Goal: Transaction & Acquisition: Purchase product/service

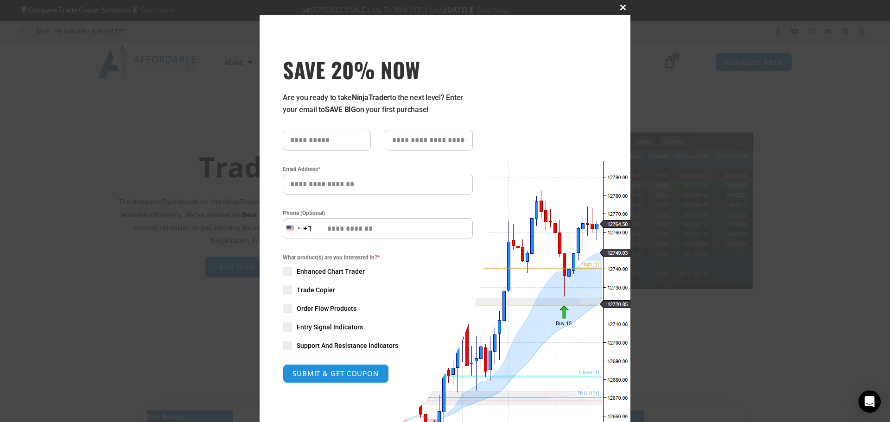
click at [623, 7] on span "SAVE 20% NOW popup" at bounding box center [623, 8] width 15 height 6
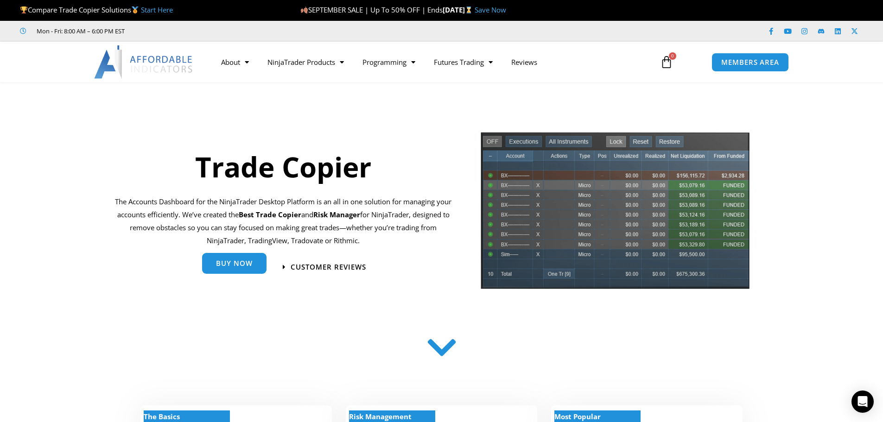
click at [249, 261] on span "Buy Now" at bounding box center [234, 263] width 37 height 7
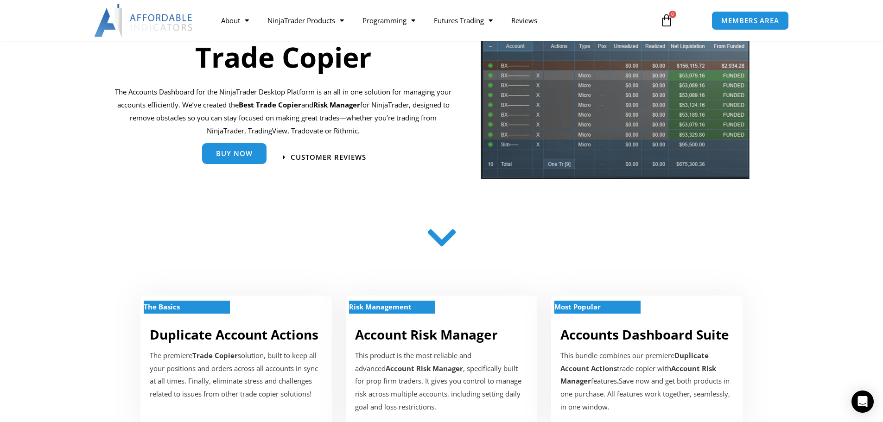
scroll to position [185, 0]
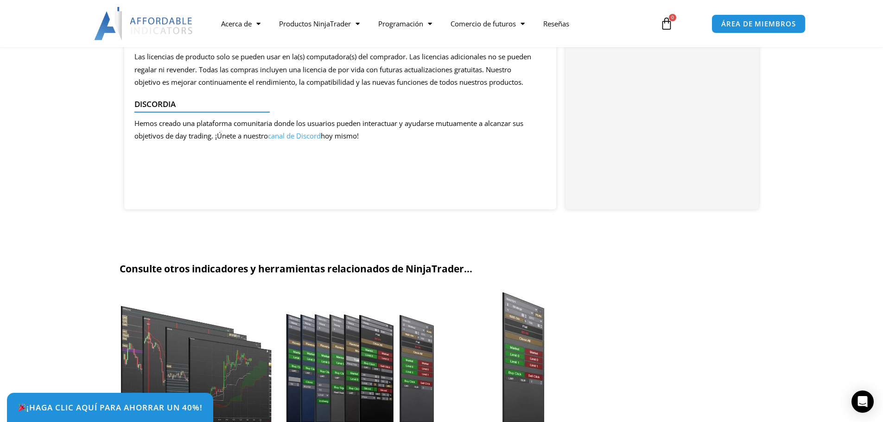
scroll to position [2040, 0]
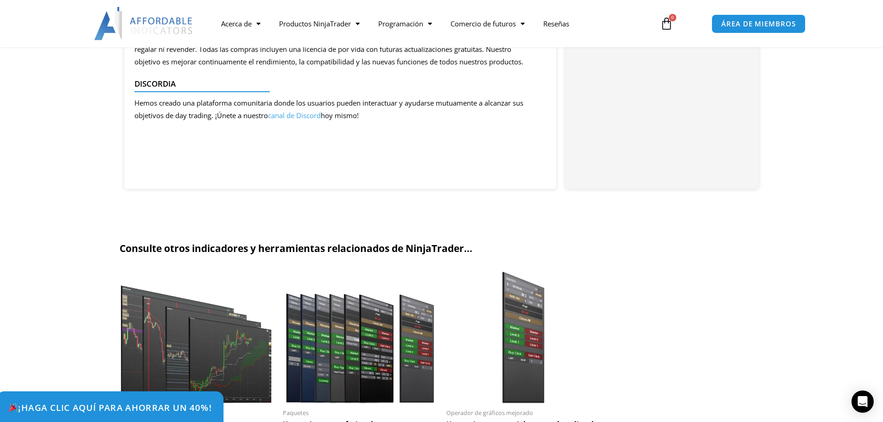
click at [171, 406] on font "¡Haga clic aquí para ahorrar un 40%!" at bounding box center [115, 408] width 194 height 12
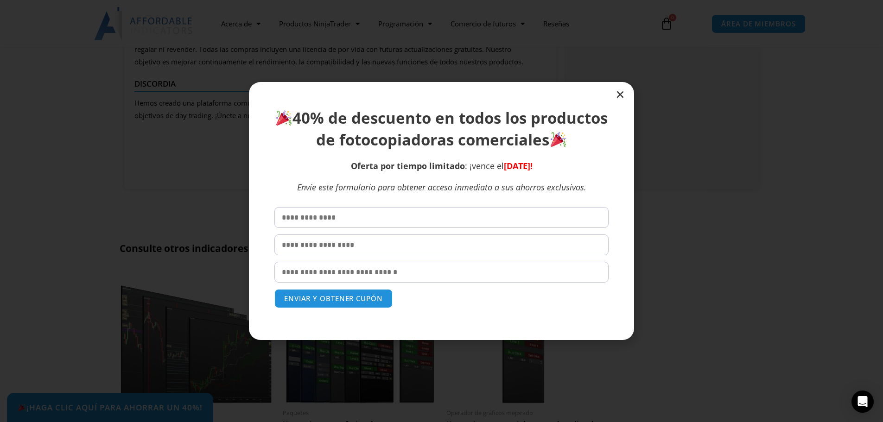
click at [622, 94] on icon "Cerca" at bounding box center [620, 94] width 9 height 9
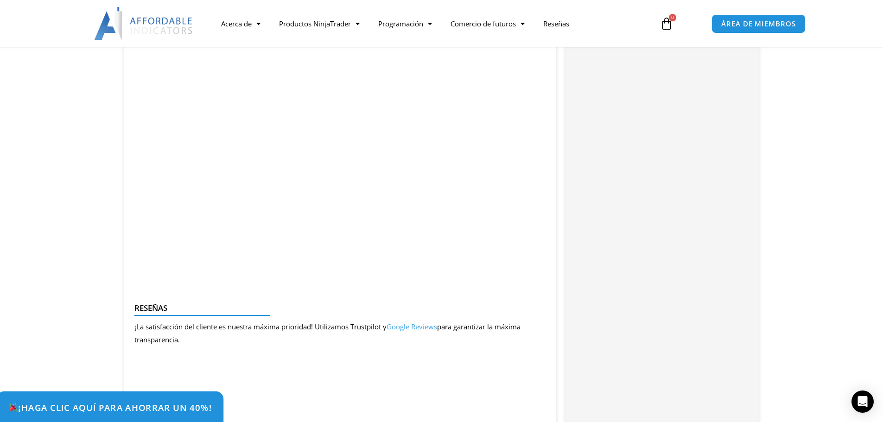
scroll to position [1206, 0]
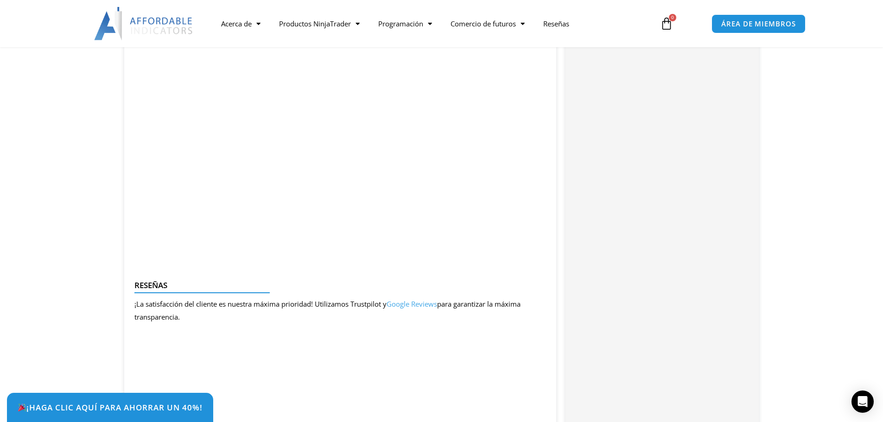
click at [647, 119] on div "Categorías: Paquetes , Indicadores , Copiadora de Operaciones Compre con confia…" at bounding box center [662, 107] width 193 height 1832
